Goal: Task Accomplishment & Management: Manage account settings

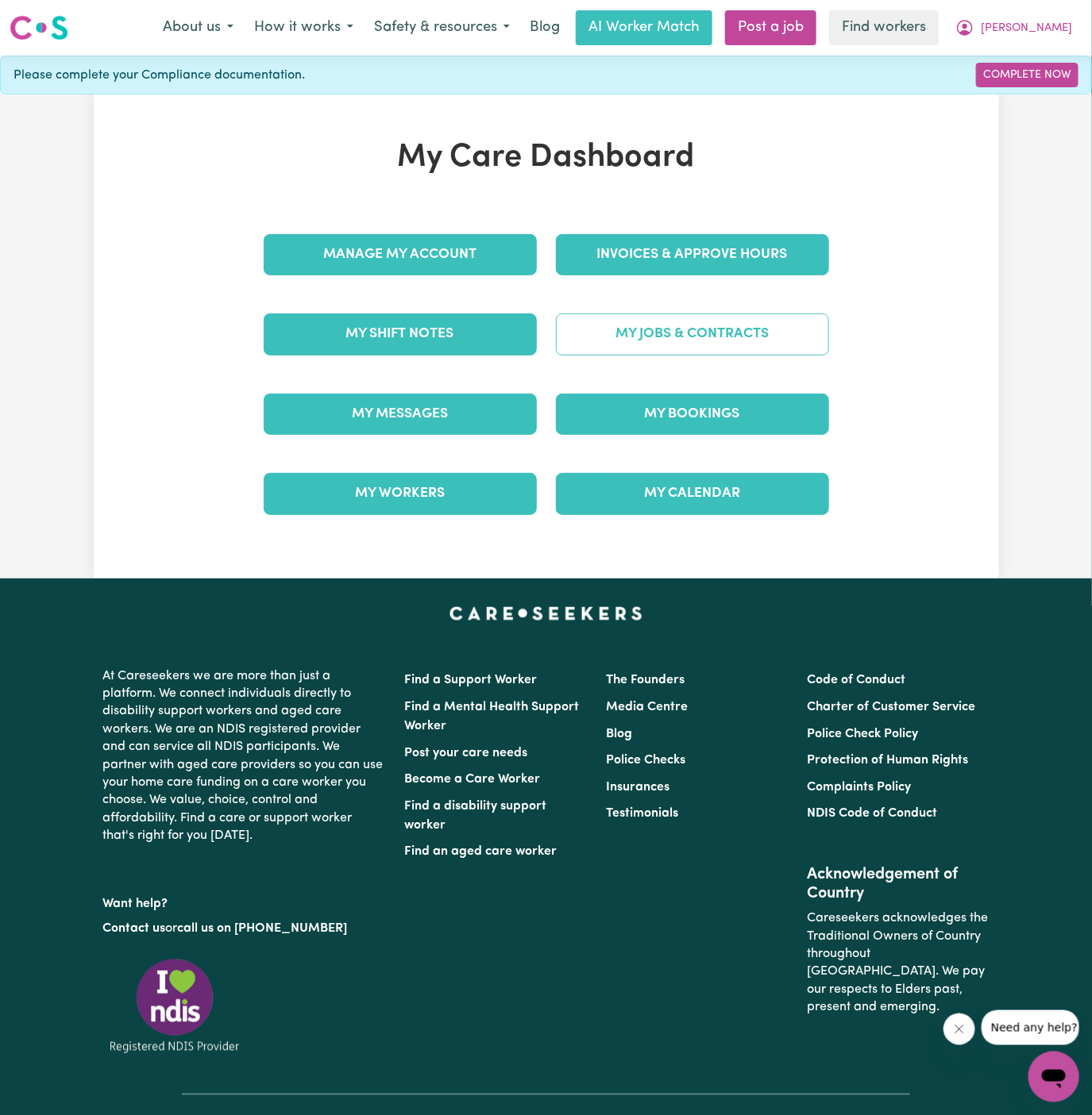
click at [678, 323] on link "My Jobs & Contracts" at bounding box center [692, 334] width 273 height 41
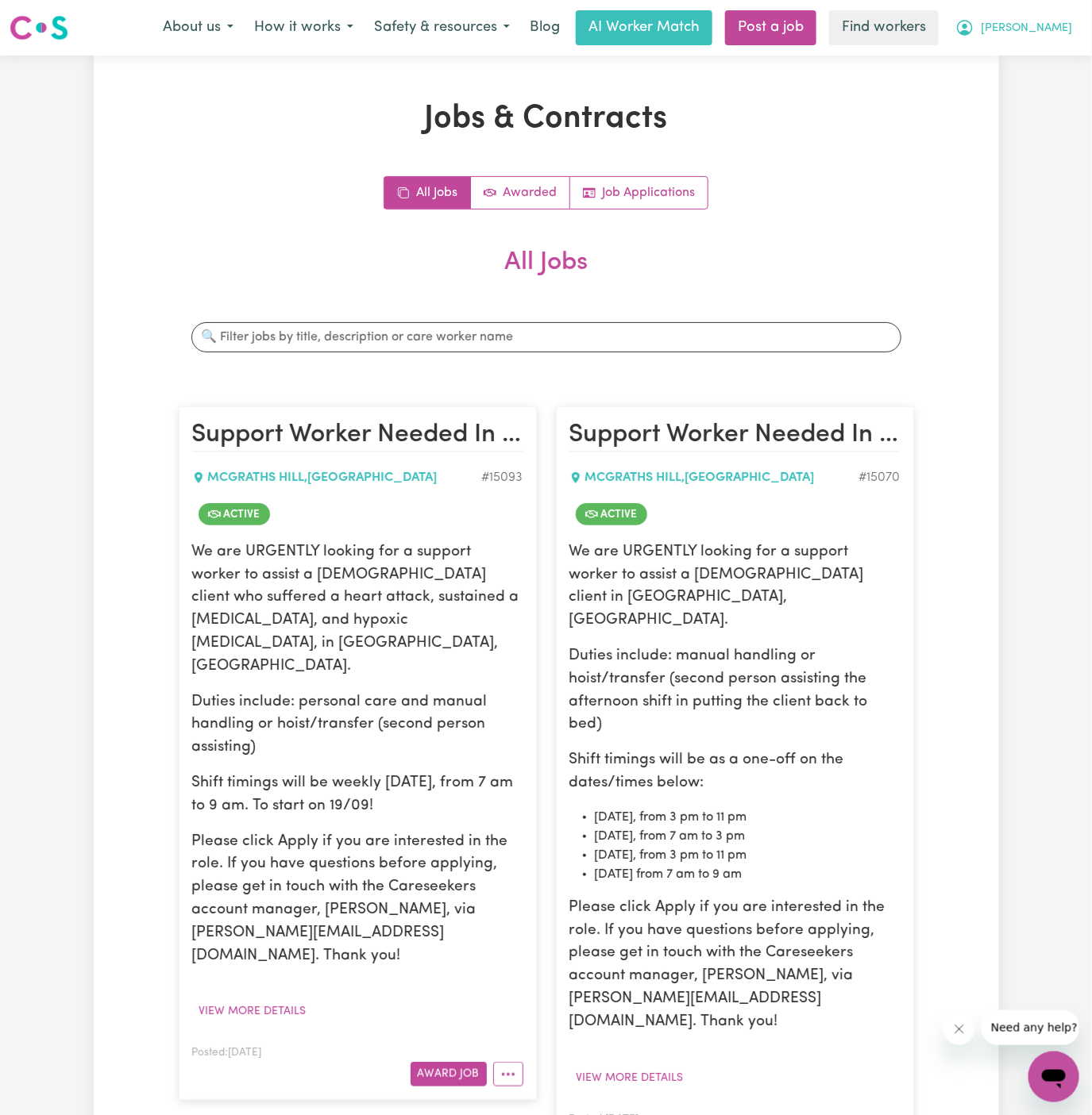
click at [1056, 20] on span "[PERSON_NAME]" at bounding box center [1026, 28] width 92 height 18
click at [1055, 47] on link "My Dashboard" at bounding box center [1018, 62] width 125 height 30
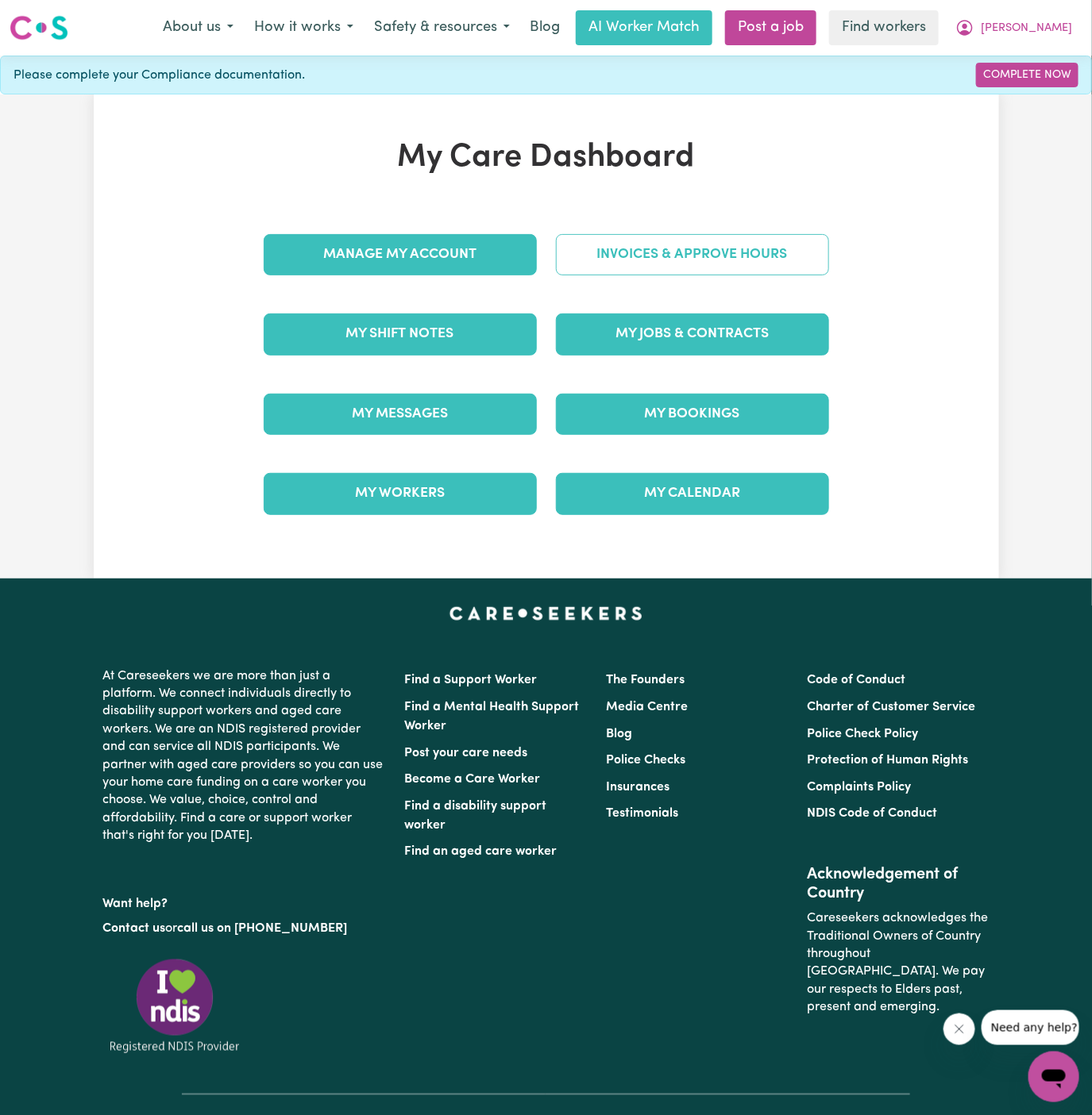
click at [741, 245] on link "Invoices & Approve Hours" at bounding box center [692, 254] width 273 height 41
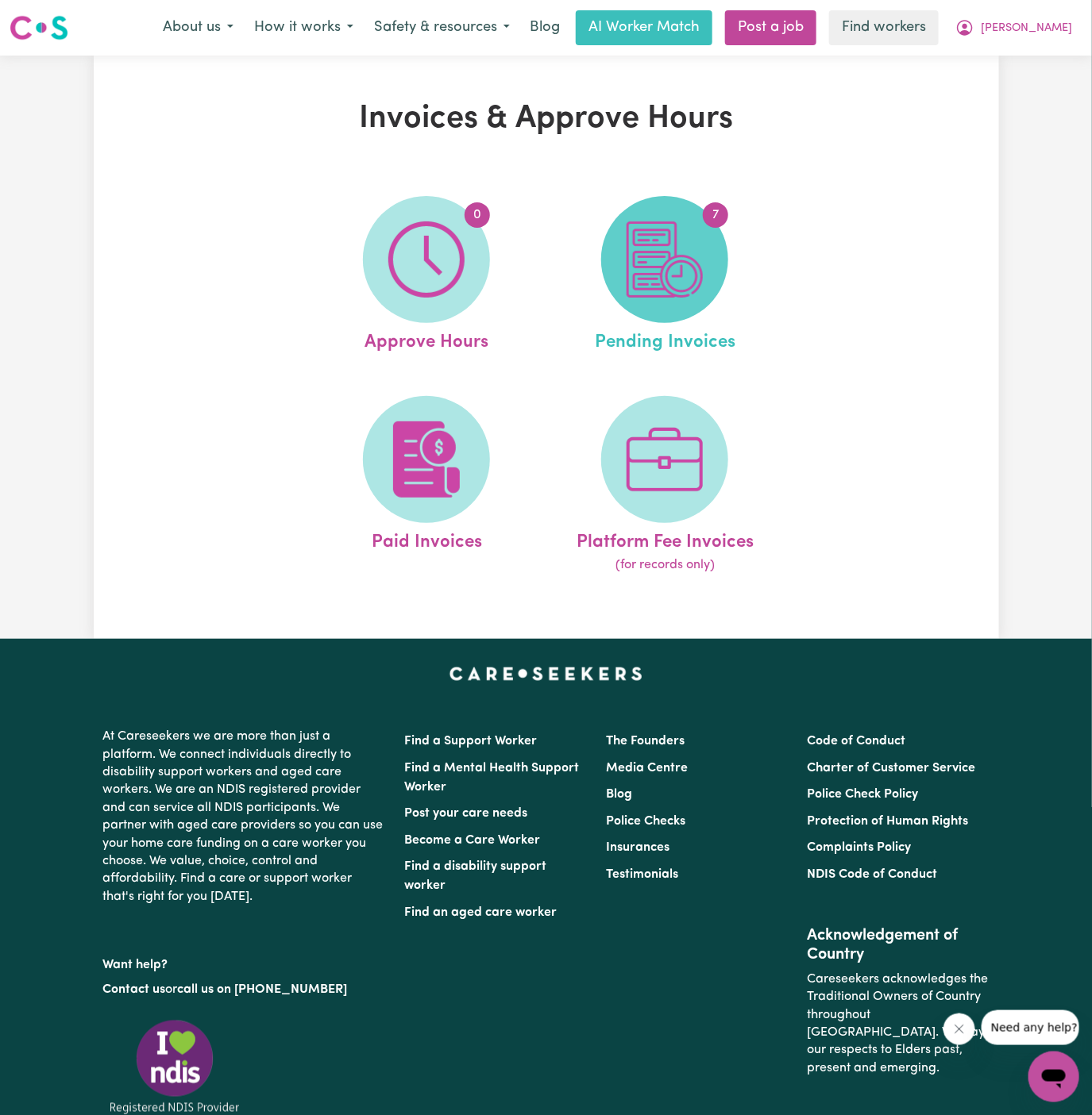
click at [697, 255] on img at bounding box center [664, 260] width 76 height 76
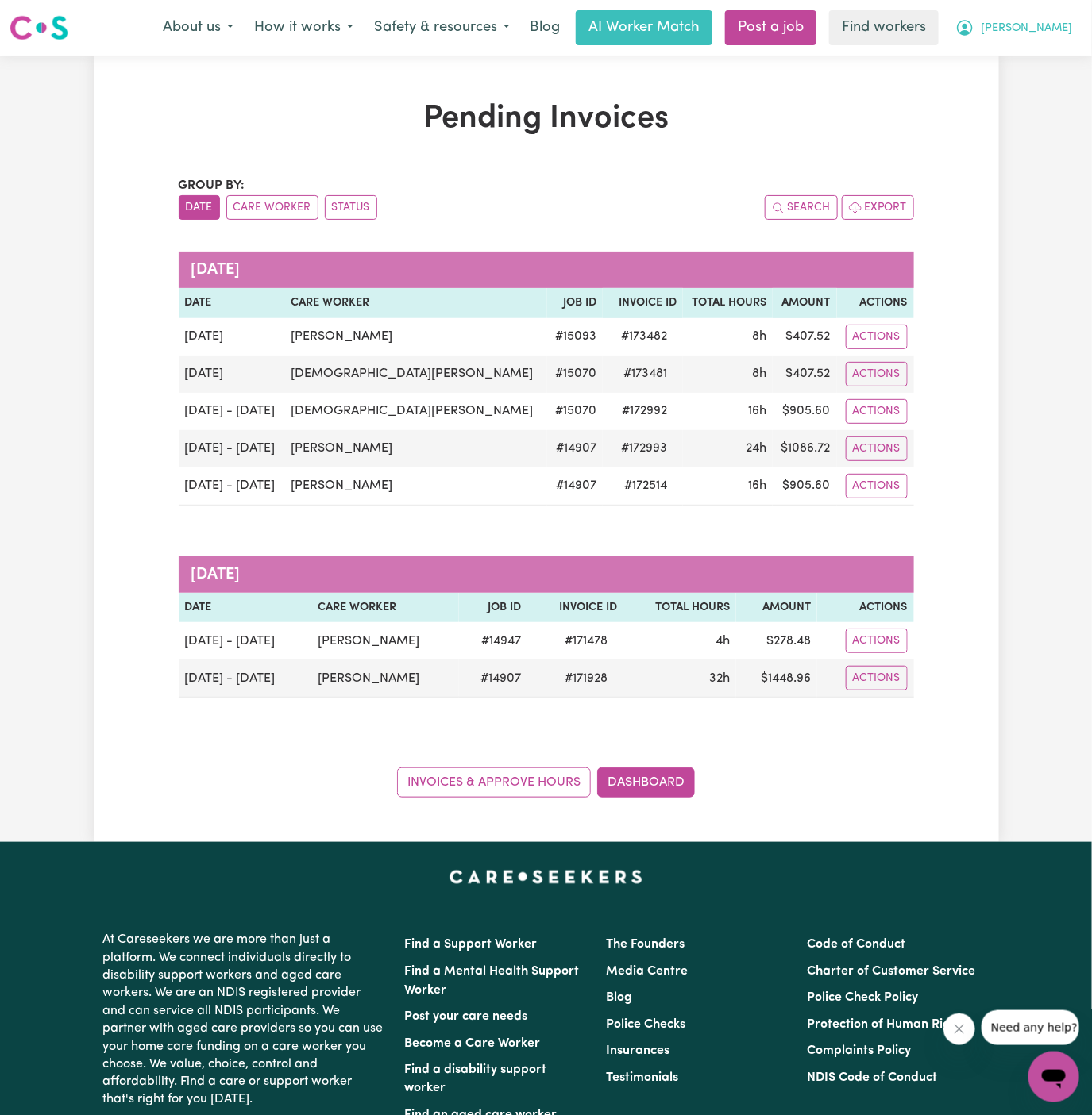
click at [1048, 26] on span "[PERSON_NAME]" at bounding box center [1026, 28] width 92 height 18
click at [1054, 35] on span "[PERSON_NAME]" at bounding box center [1026, 28] width 92 height 18
click at [1032, 88] on link "Logout" at bounding box center [1018, 92] width 125 height 30
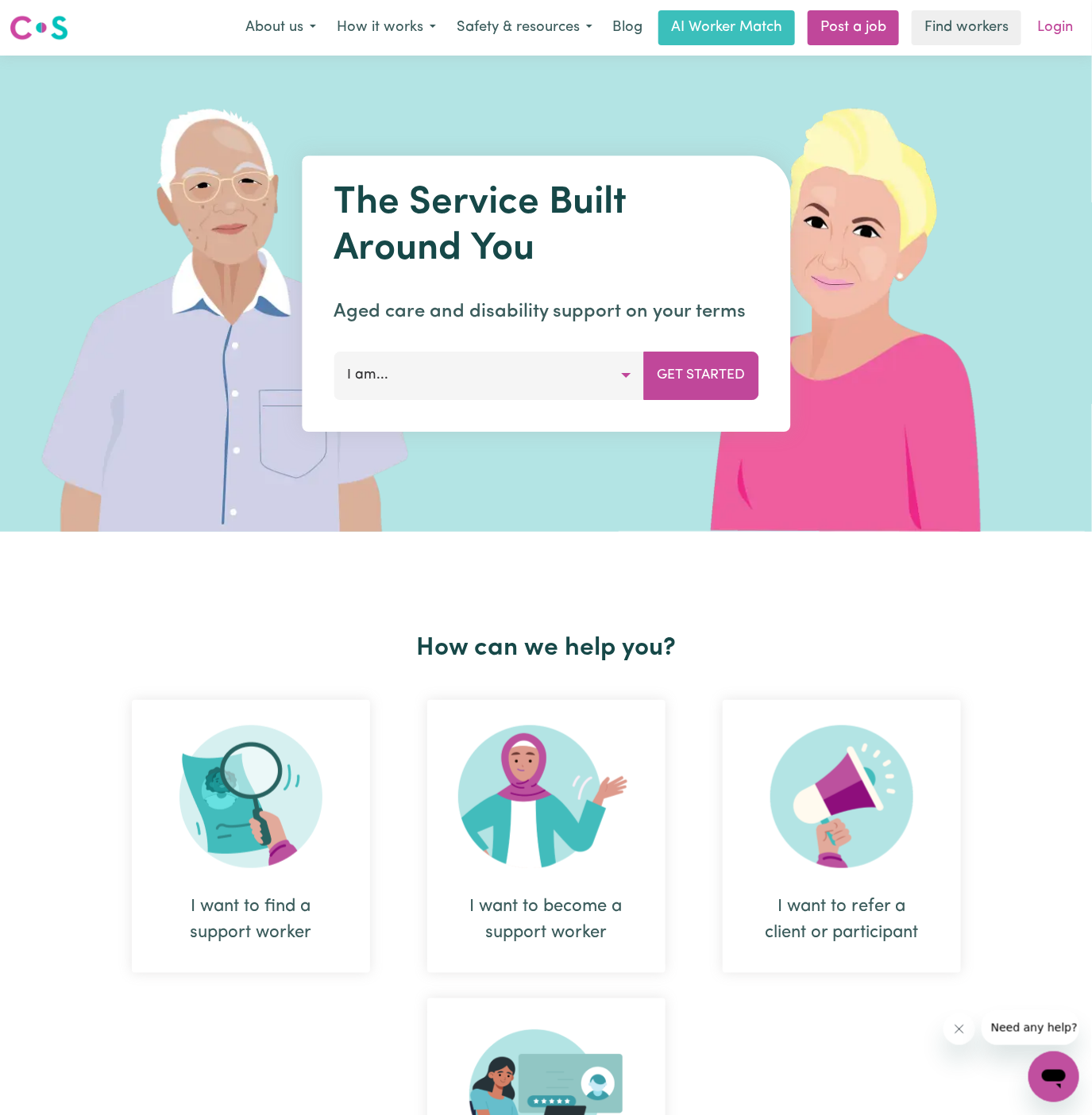
click at [1055, 30] on link "Login" at bounding box center [1055, 28] width 55 height 35
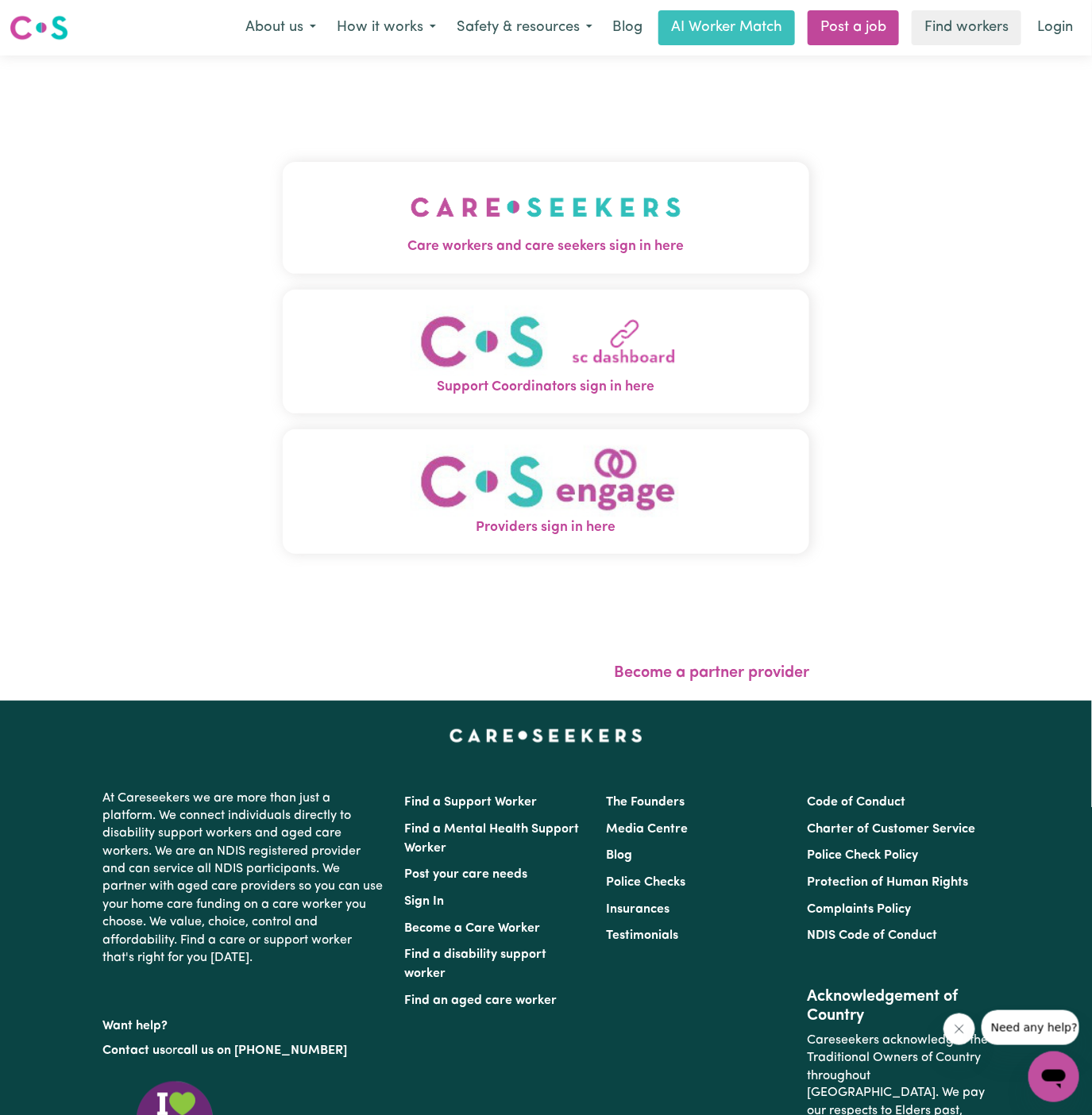
click at [582, 202] on img "Care workers and care seekers sign in here" at bounding box center [546, 207] width 270 height 59
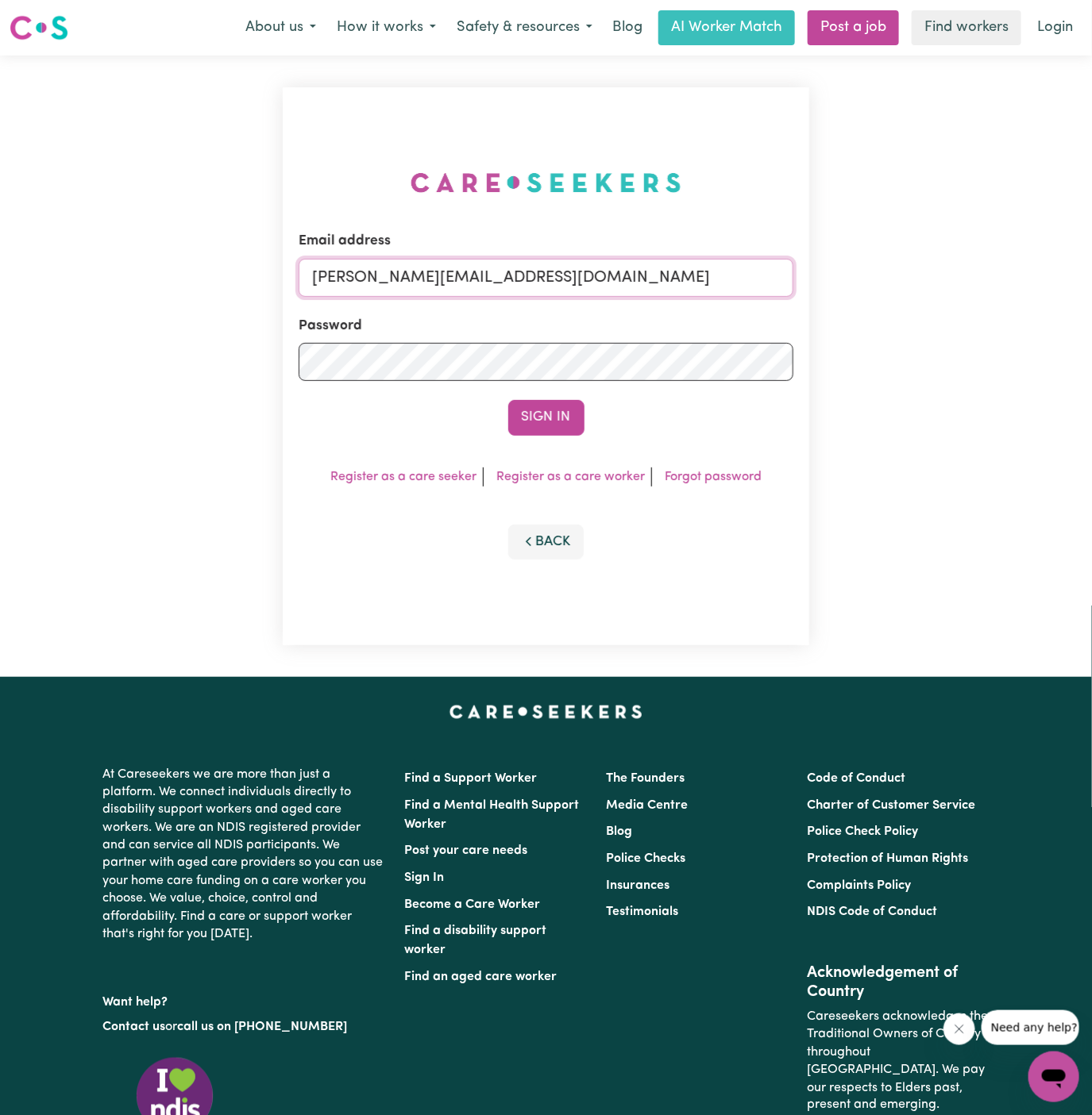
click at [593, 270] on input "[PERSON_NAME][EMAIL_ADDRESS][DOMAIN_NAME]" at bounding box center [546, 277] width 495 height 38
drag, startPoint x: 395, startPoint y: 280, endPoint x: 928, endPoint y: 277, distance: 533.0
click at [928, 277] on div "Email address [EMAIL_ADDRESS][DOMAIN_NAME] Password Sign In Register as a care …" at bounding box center [546, 365] width 1092 height 622
type input "[EMAIL_ADDRESS][DOMAIN_NAME]"
click at [508, 400] on button "Sign In" at bounding box center [546, 417] width 76 height 35
